Goal: Navigation & Orientation: Find specific page/section

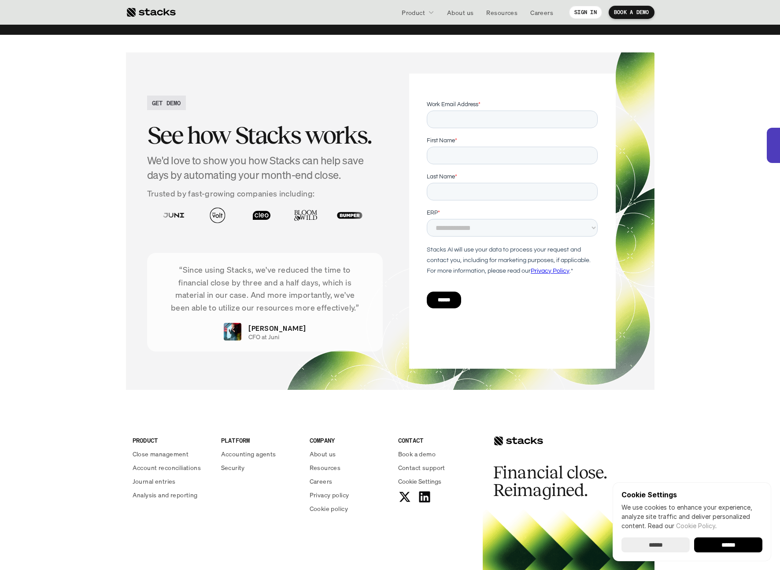
scroll to position [2991, 0]
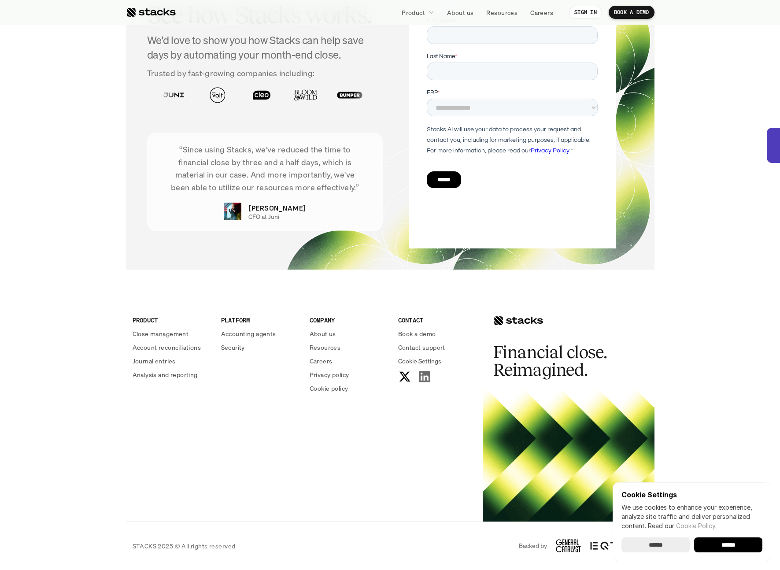
click at [427, 376] on icon at bounding box center [423, 376] width 13 height 13
click at [330, 336] on p "About us" at bounding box center [323, 333] width 26 height 9
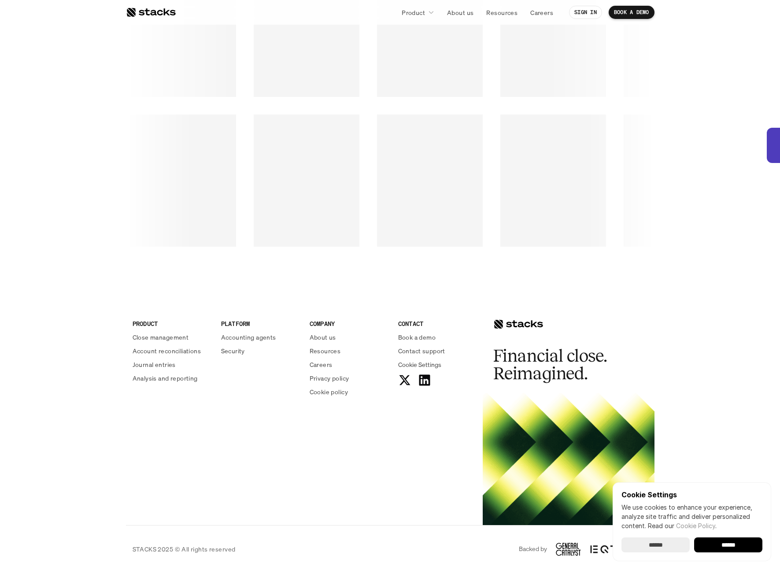
scroll to position [1351, 0]
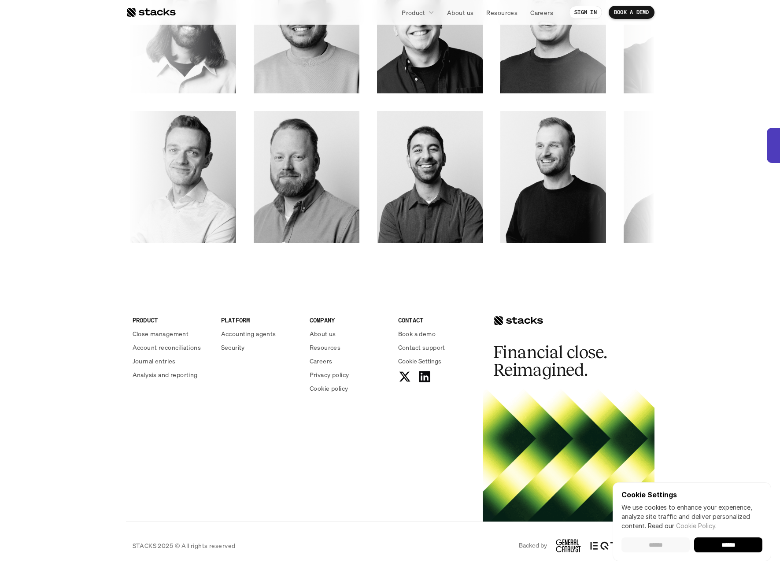
click at [651, 547] on input "******" at bounding box center [655, 544] width 68 height 15
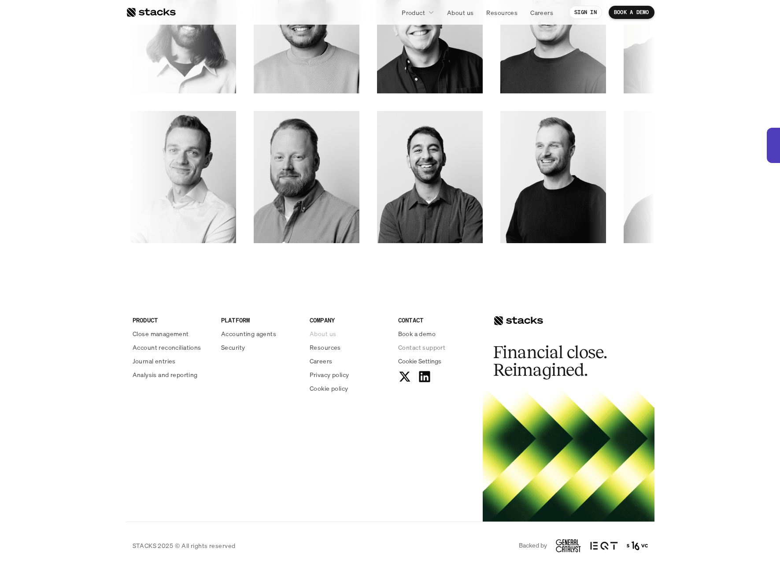
click at [333, 336] on p "About us" at bounding box center [323, 333] width 26 height 9
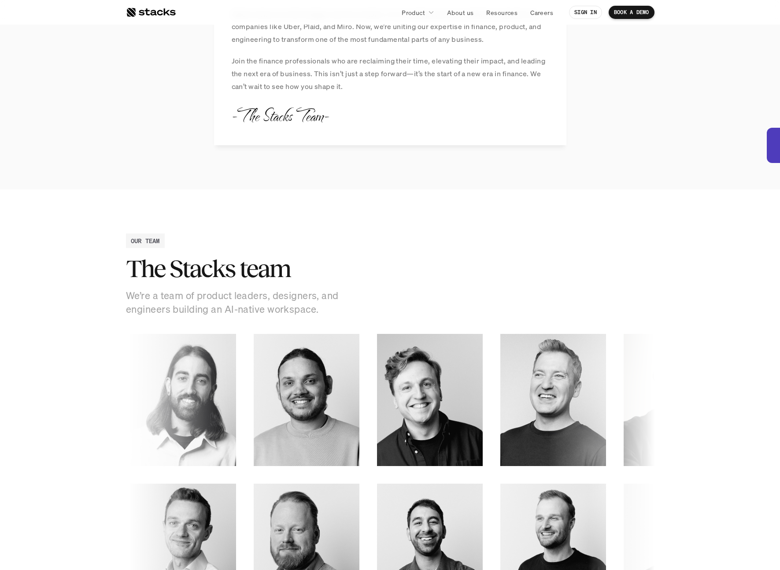
scroll to position [1332, 0]
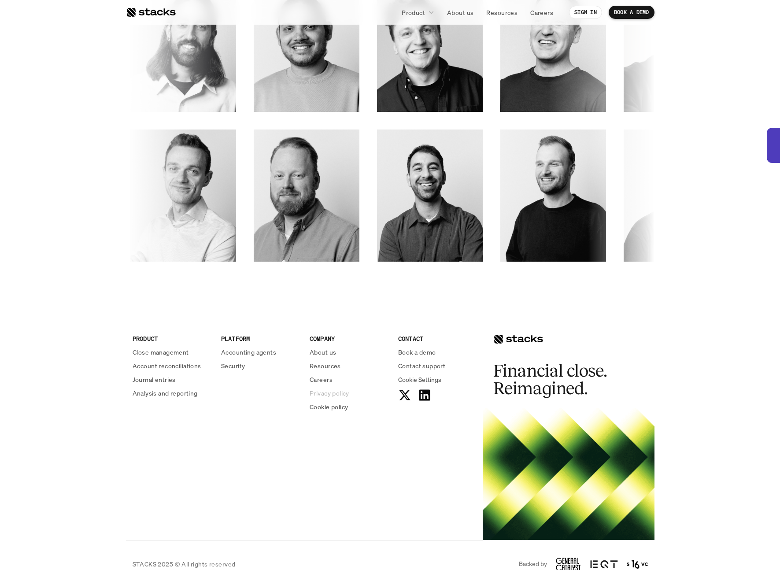
click at [329, 392] on p "Privacy policy" at bounding box center [330, 392] width 40 height 9
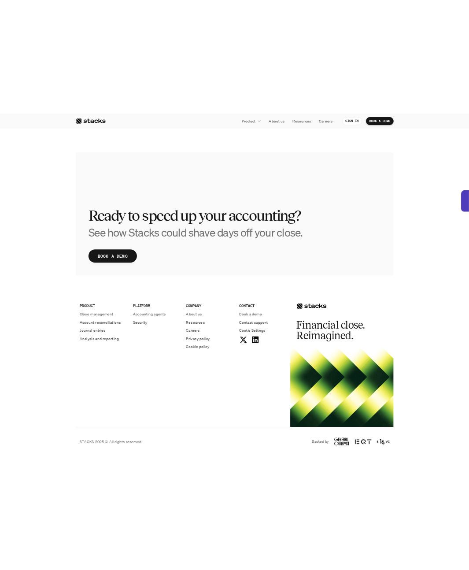
scroll to position [1734, 0]
